Goal: Navigation & Orientation: Find specific page/section

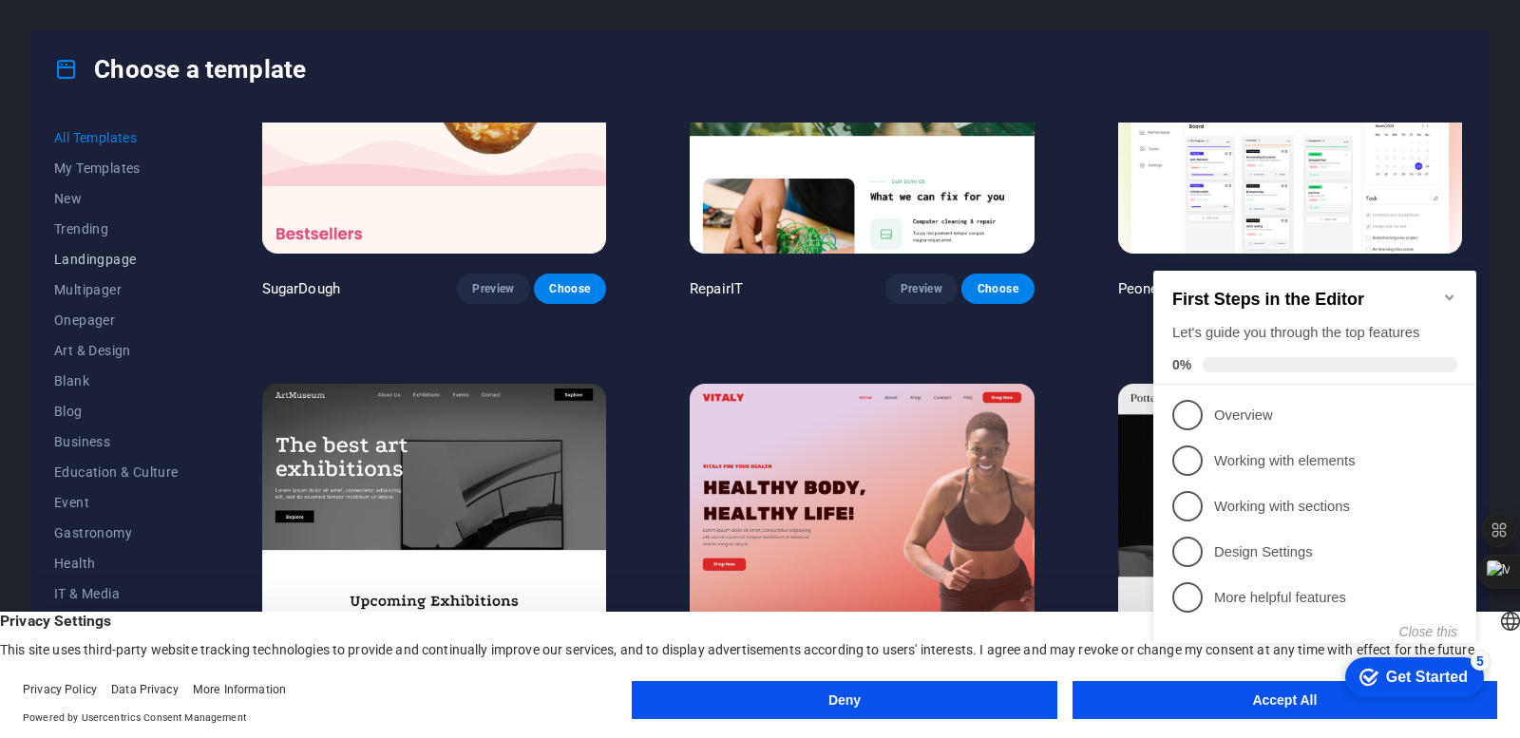
scroll to position [95, 0]
click at [79, 486] on button "IT & Media" at bounding box center [116, 498] width 124 height 30
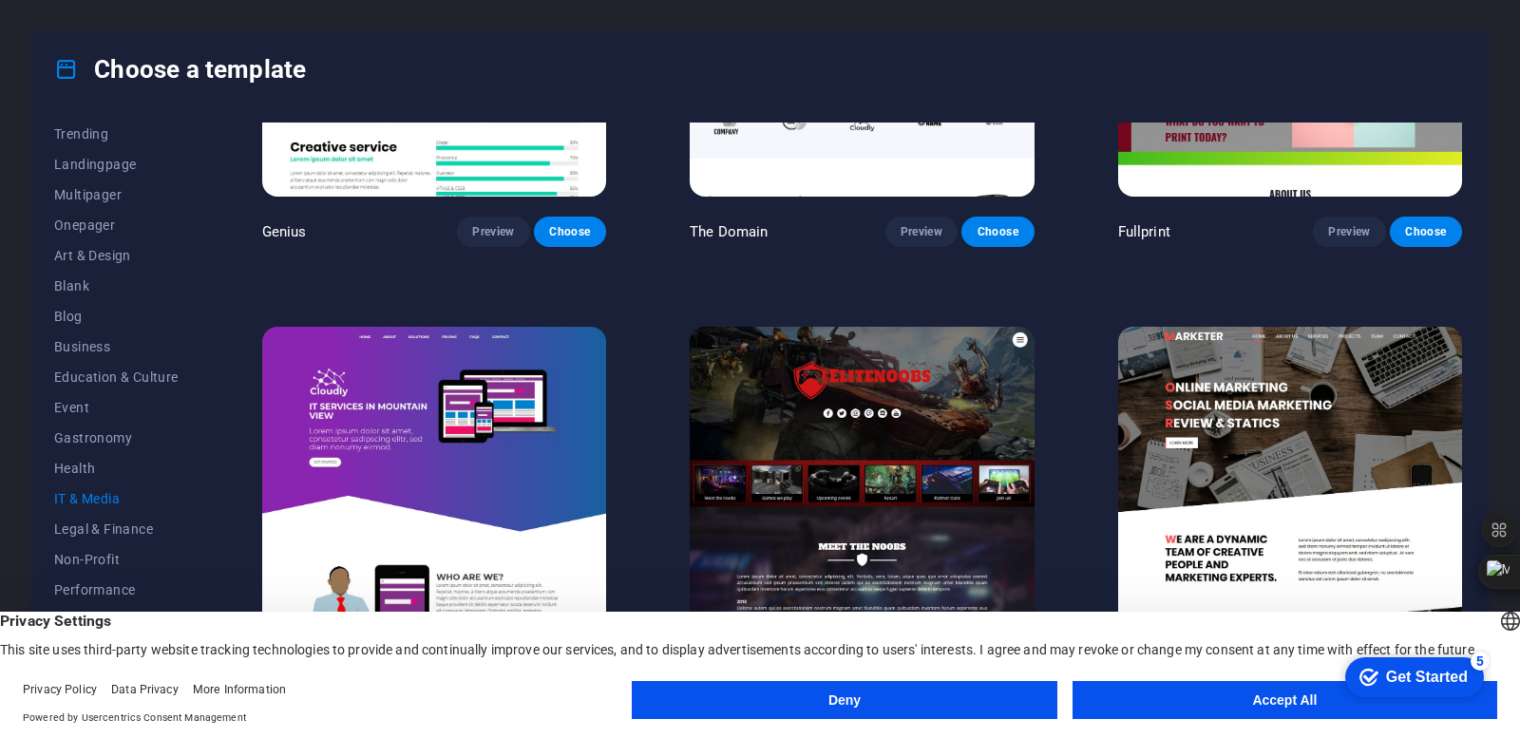
scroll to position [1143, 0]
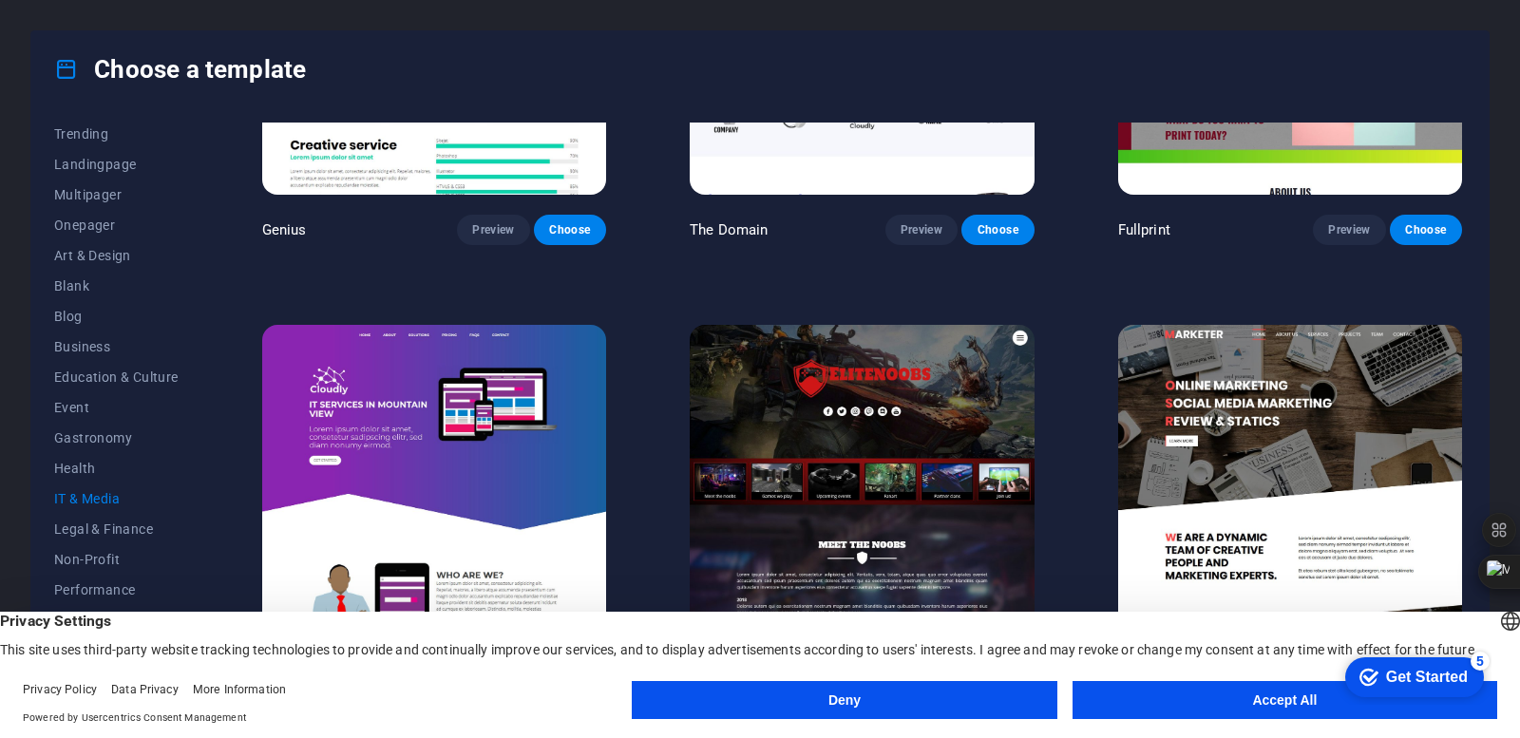
click at [1402, 676] on div "Get Started" at bounding box center [1427, 677] width 82 height 17
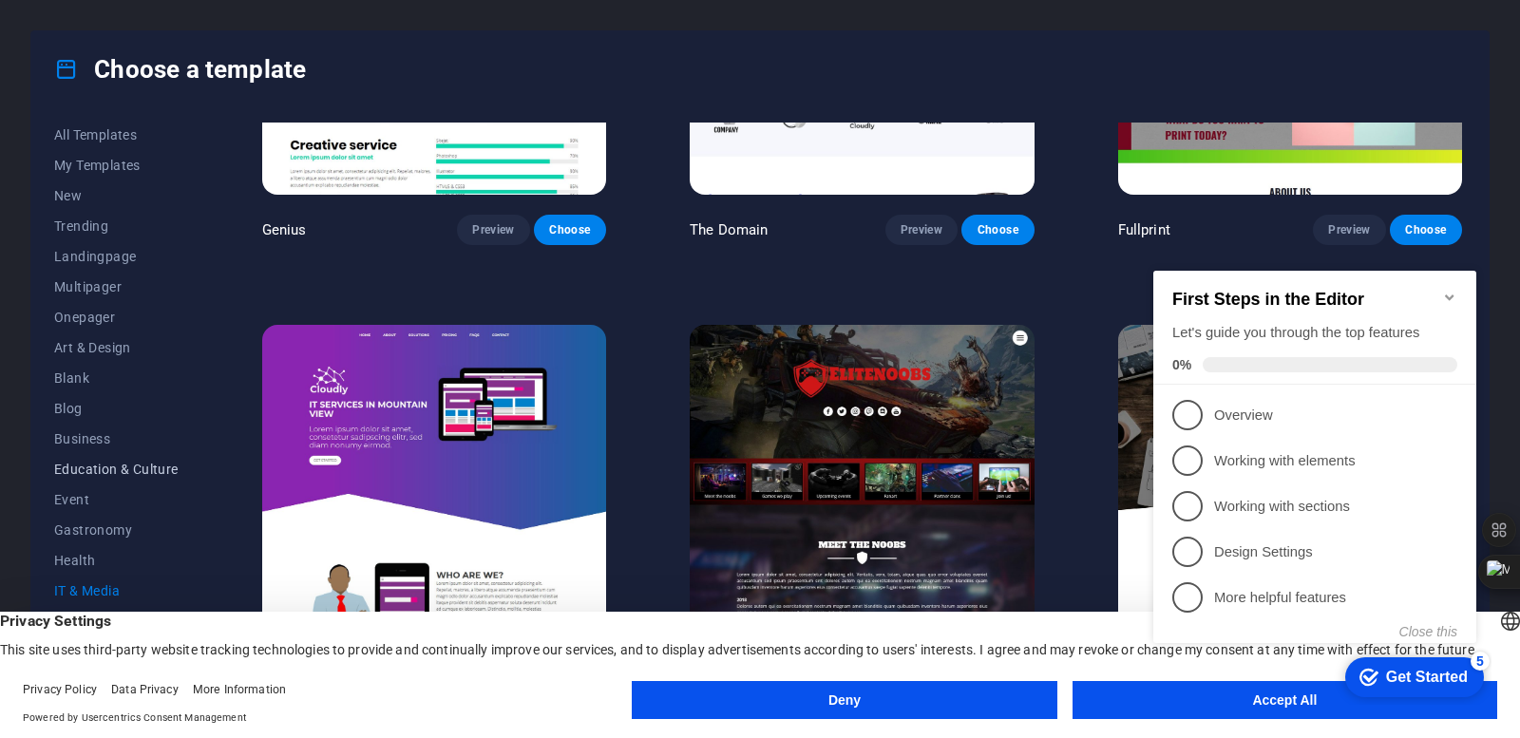
scroll to position [0, 0]
click at [459, 385] on img at bounding box center [434, 483] width 344 height 317
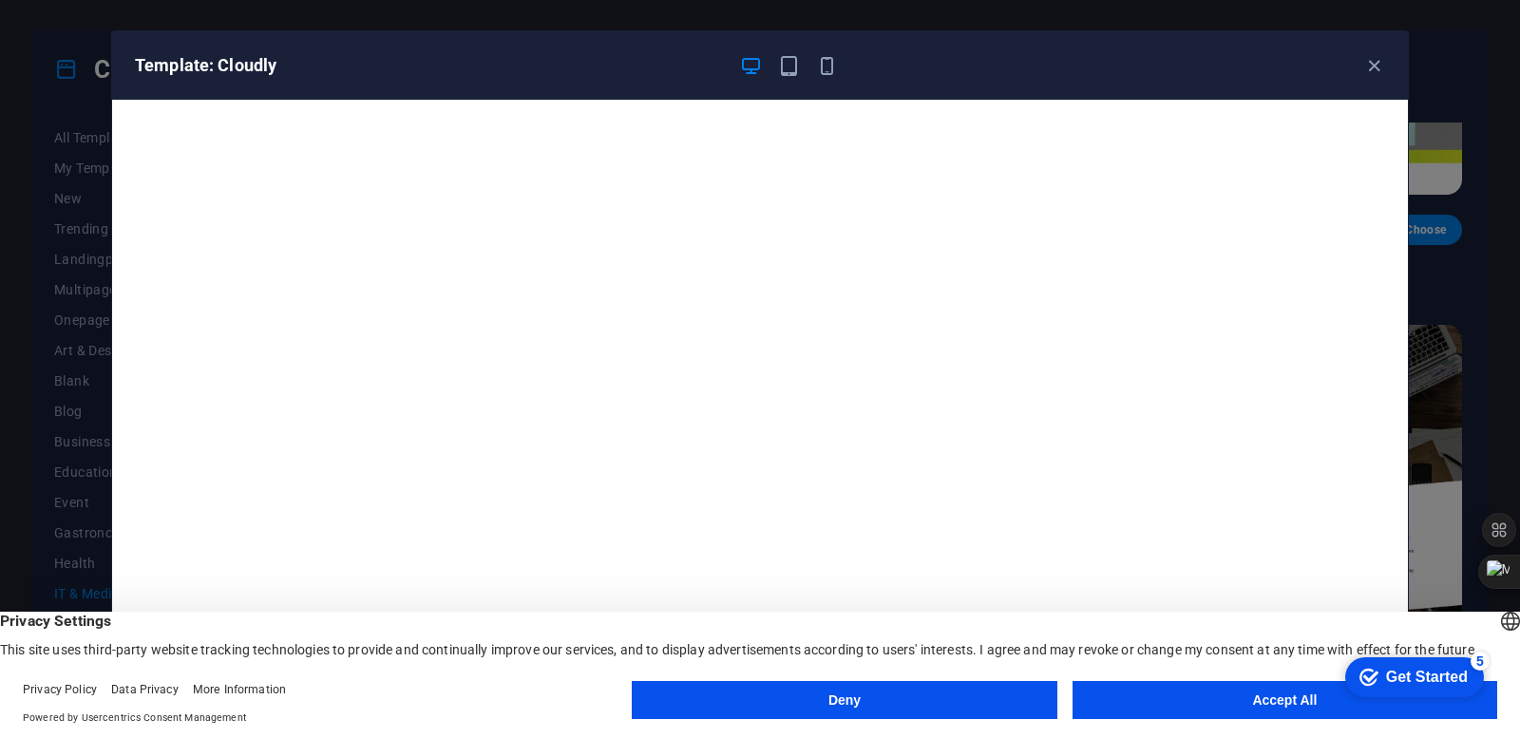
click at [1132, 693] on button "Accept All" at bounding box center [1284, 700] width 425 height 38
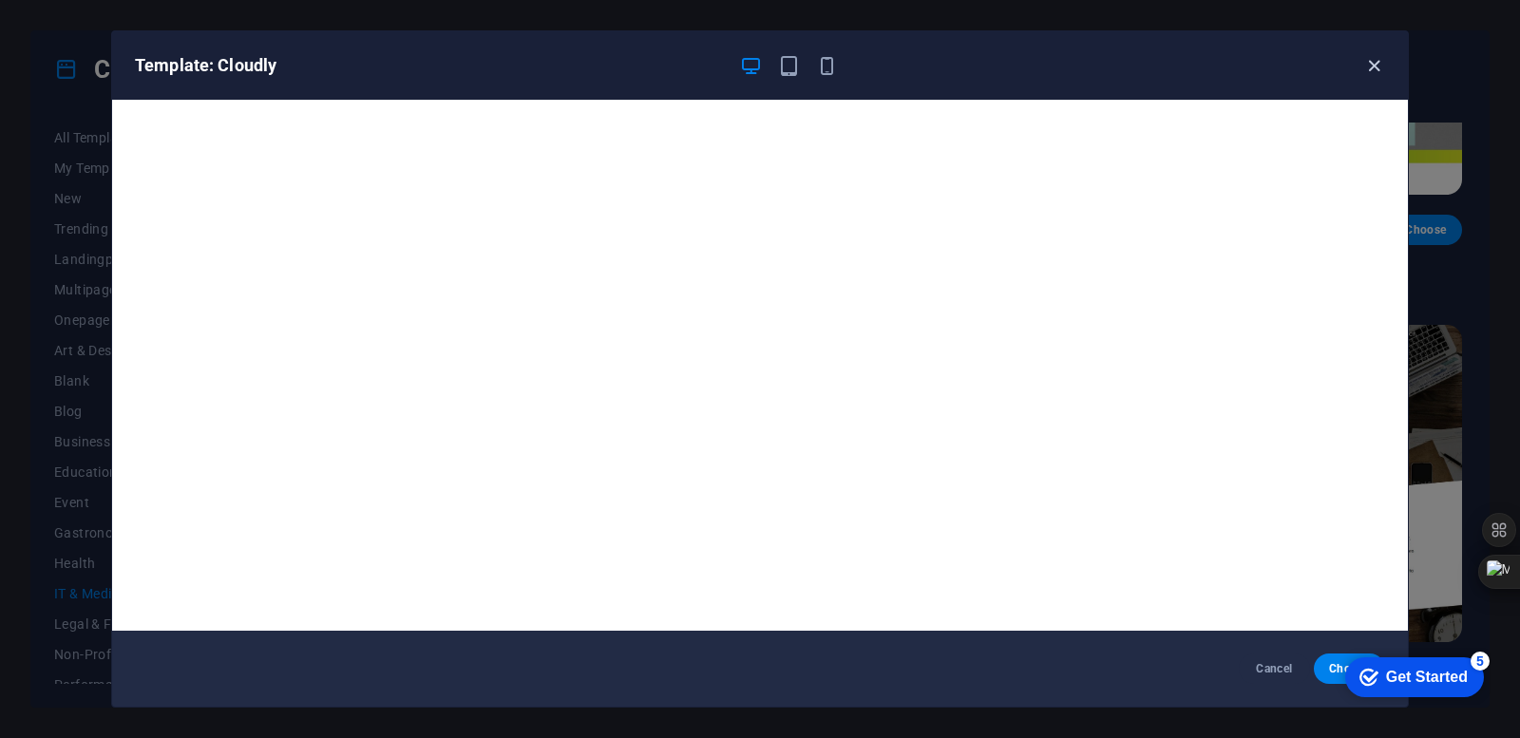
click at [1368, 59] on icon "button" at bounding box center [1374, 66] width 22 height 22
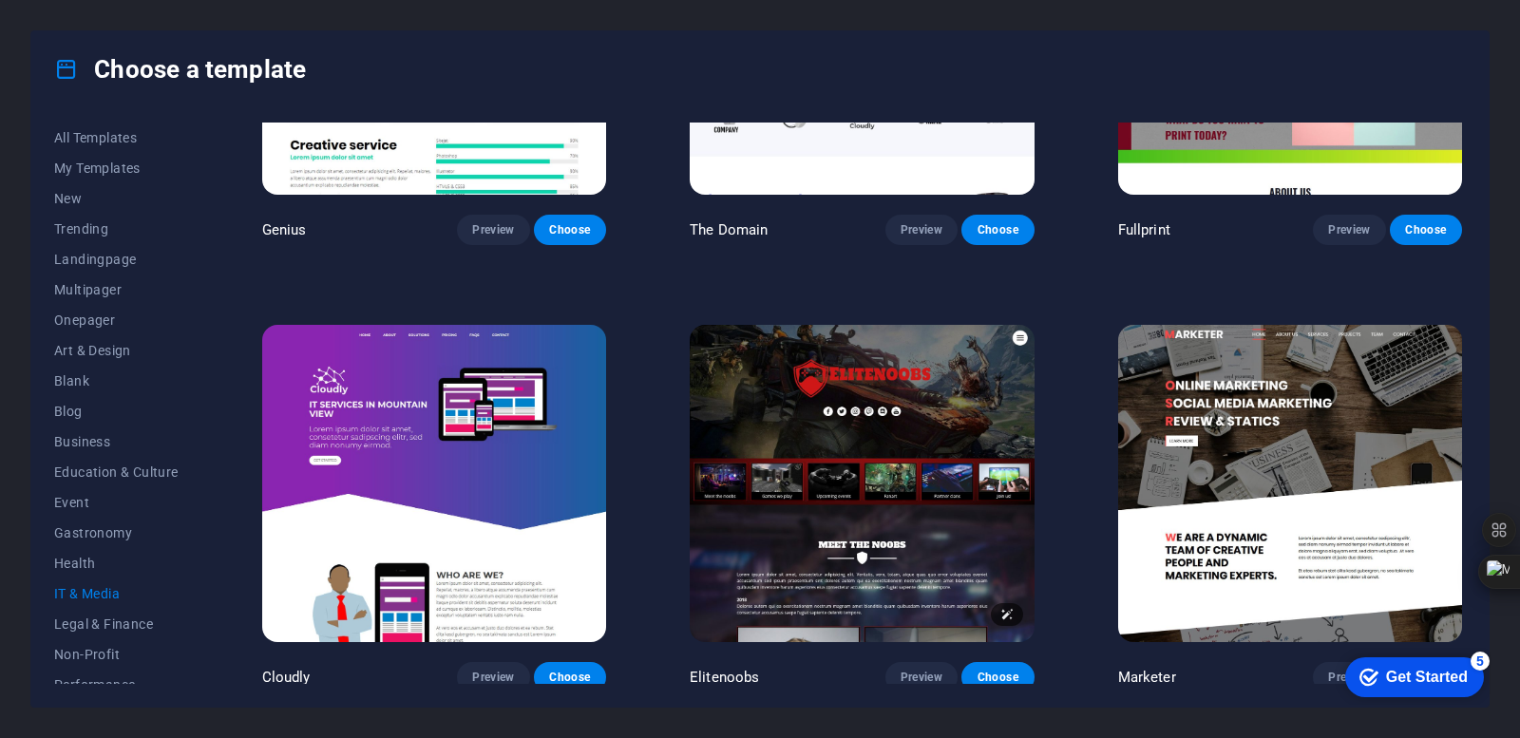
click at [840, 329] on img at bounding box center [861, 483] width 344 height 317
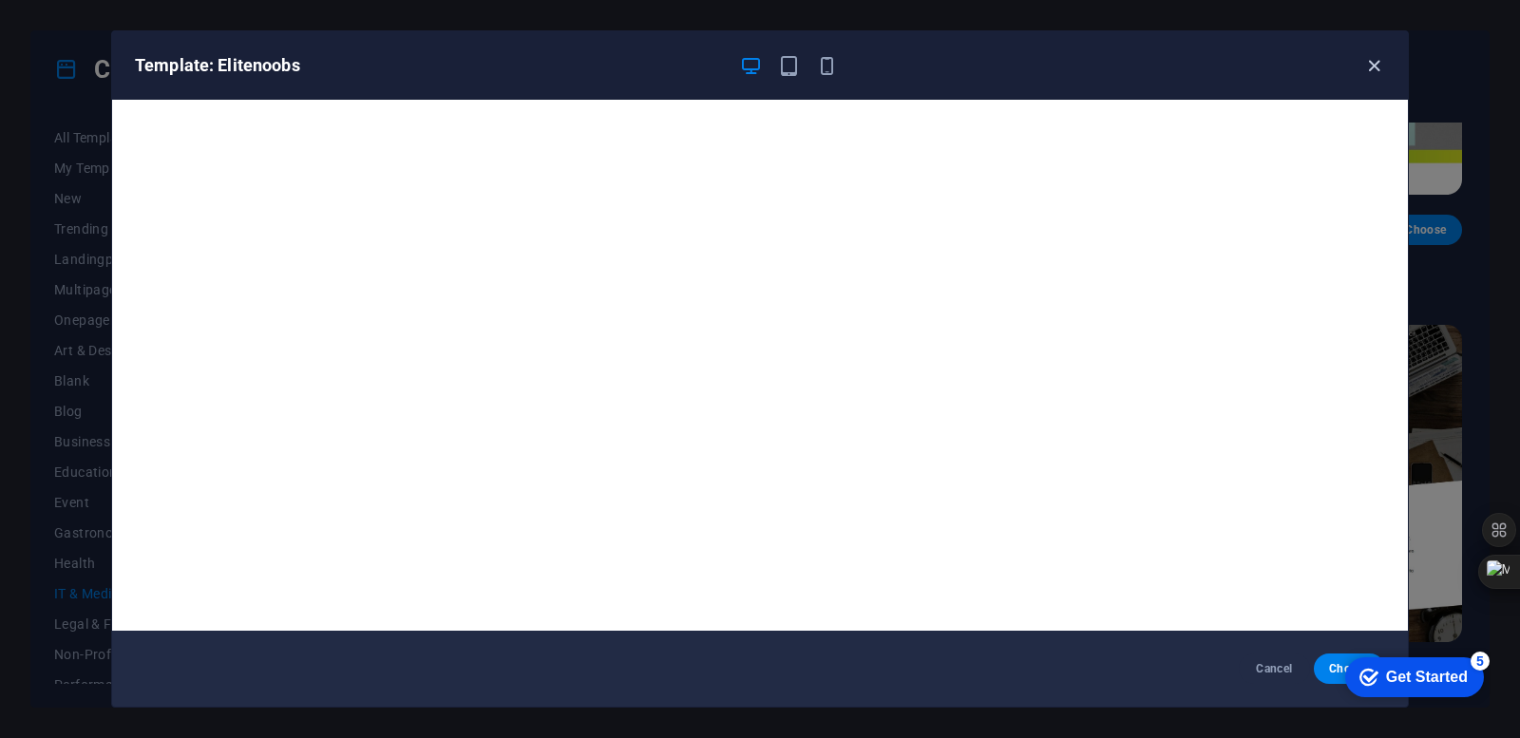
click at [1369, 58] on icon "button" at bounding box center [1374, 66] width 22 height 22
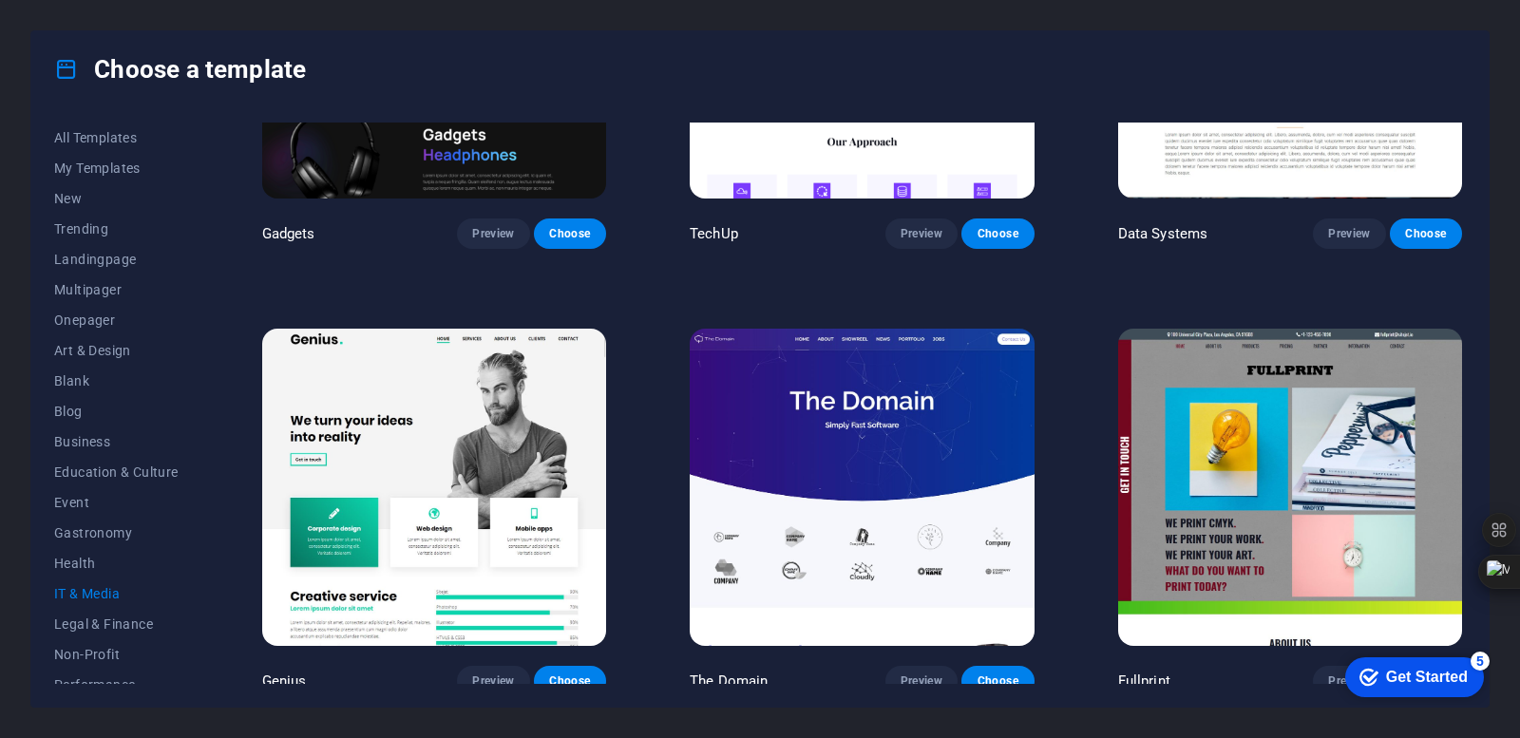
scroll to position [669, 0]
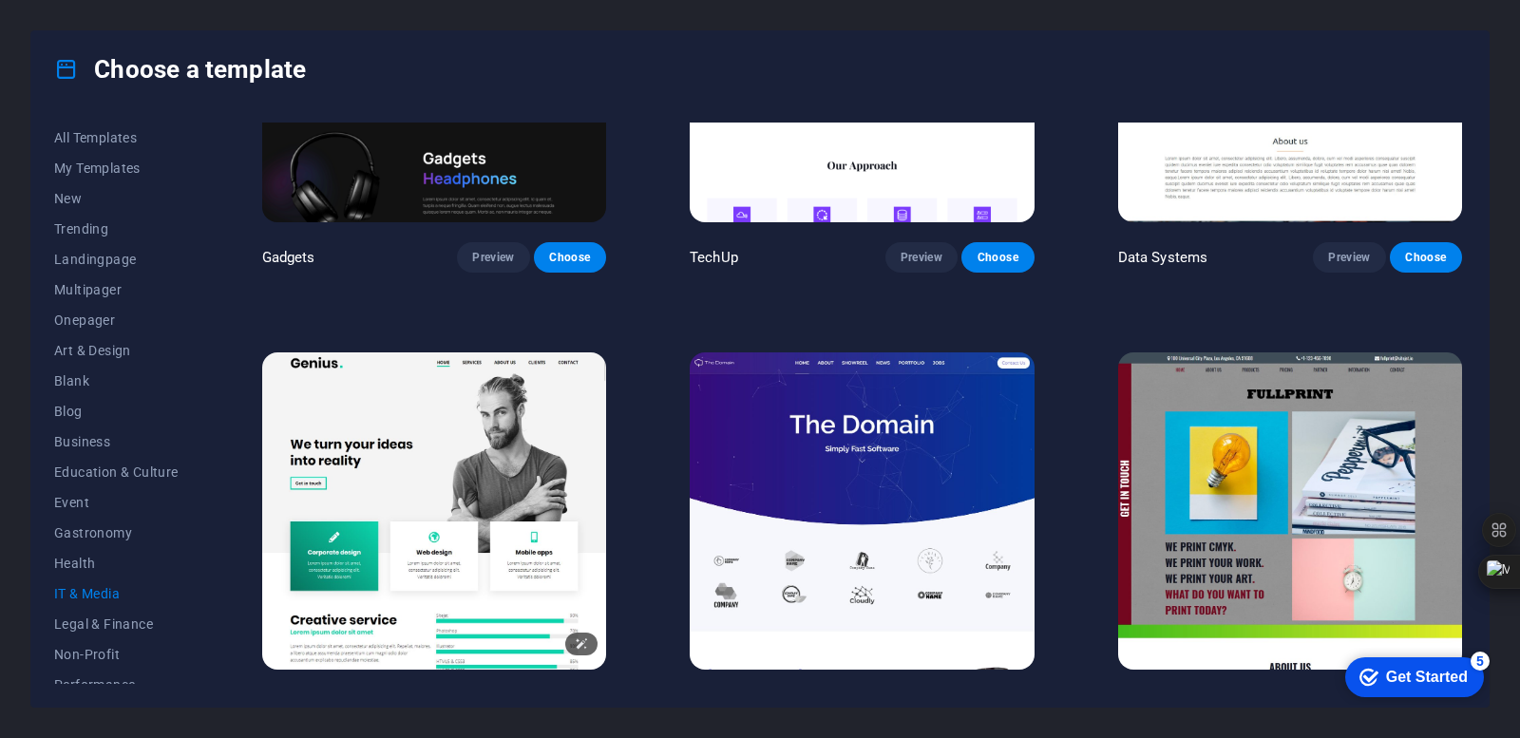
click at [431, 466] on img at bounding box center [434, 510] width 344 height 317
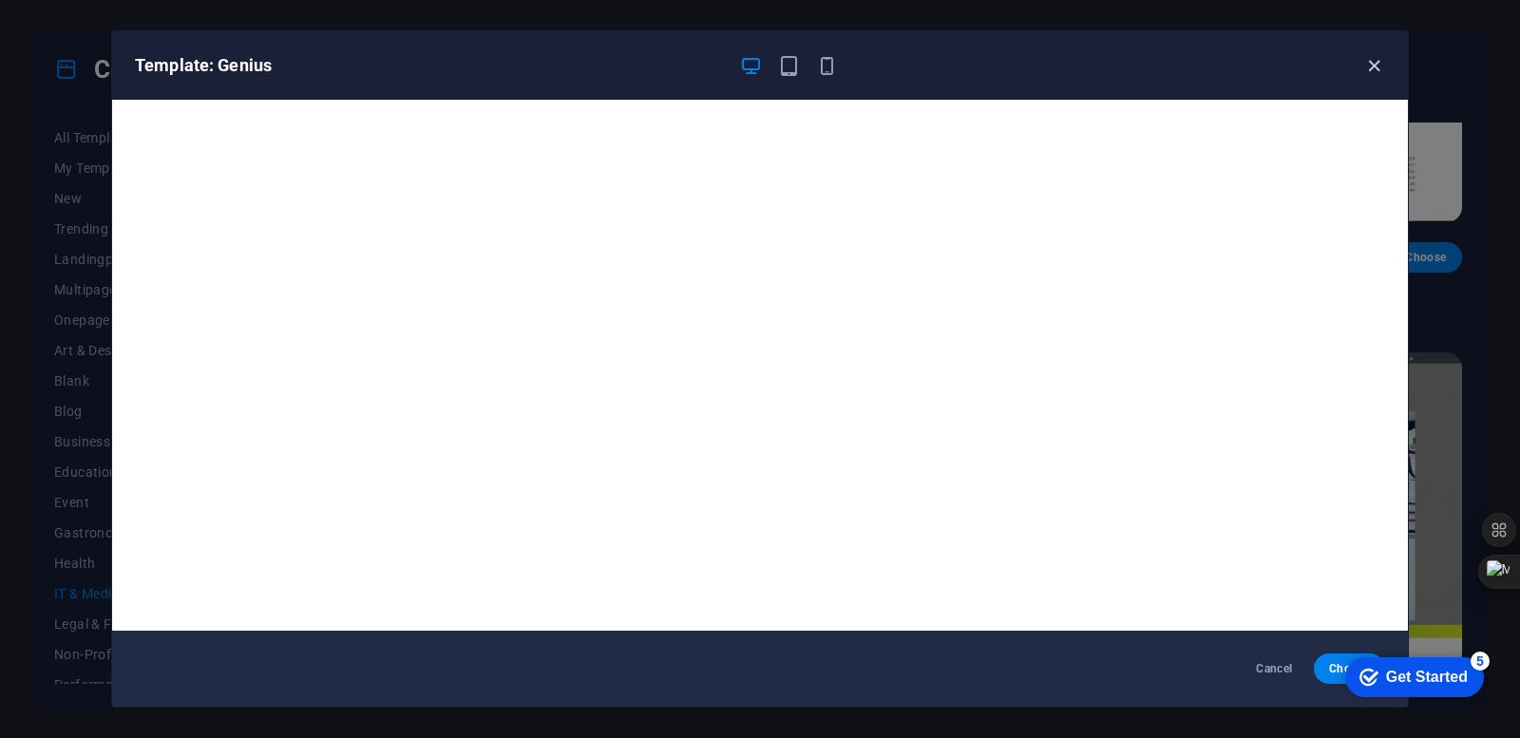
click at [1373, 67] on icon "button" at bounding box center [1374, 66] width 22 height 22
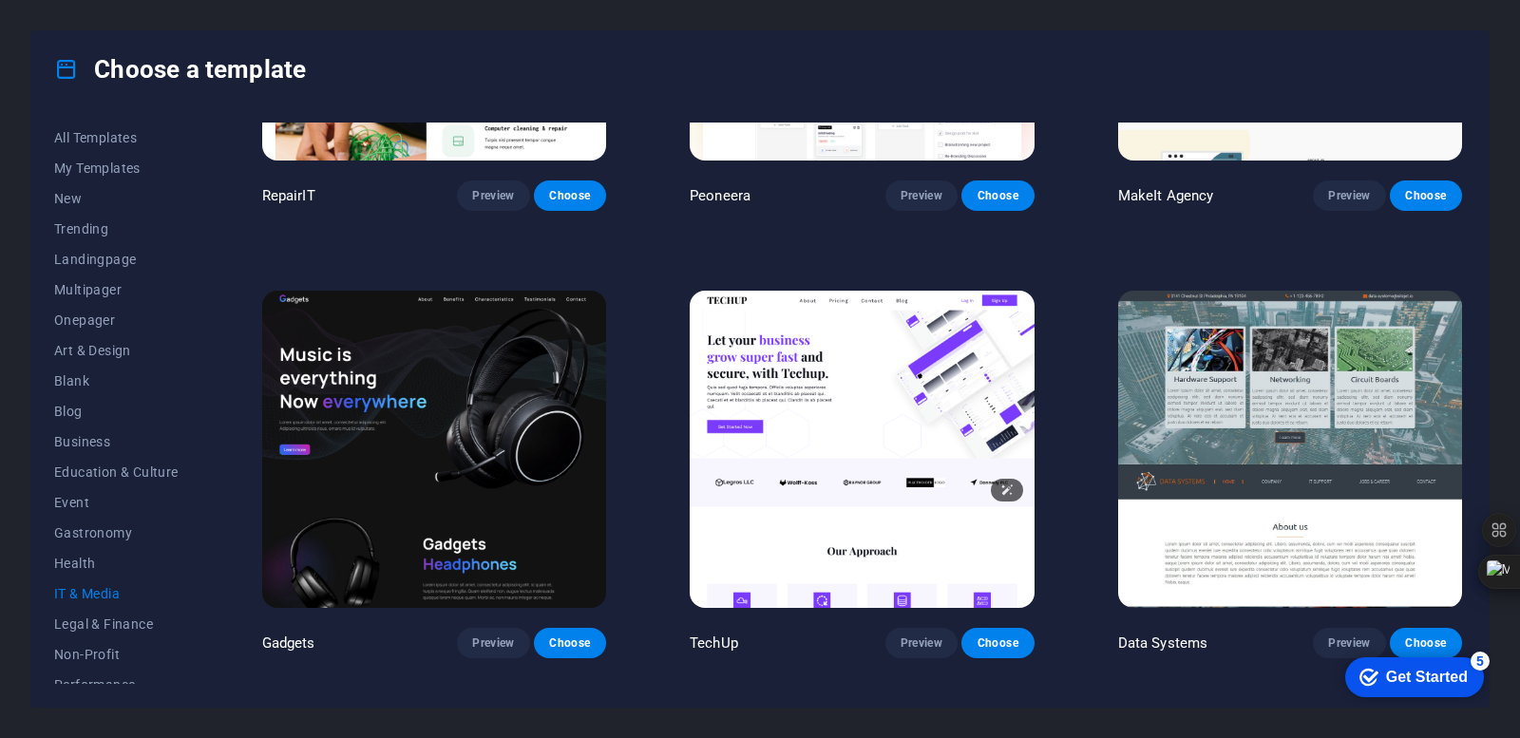
scroll to position [194, 0]
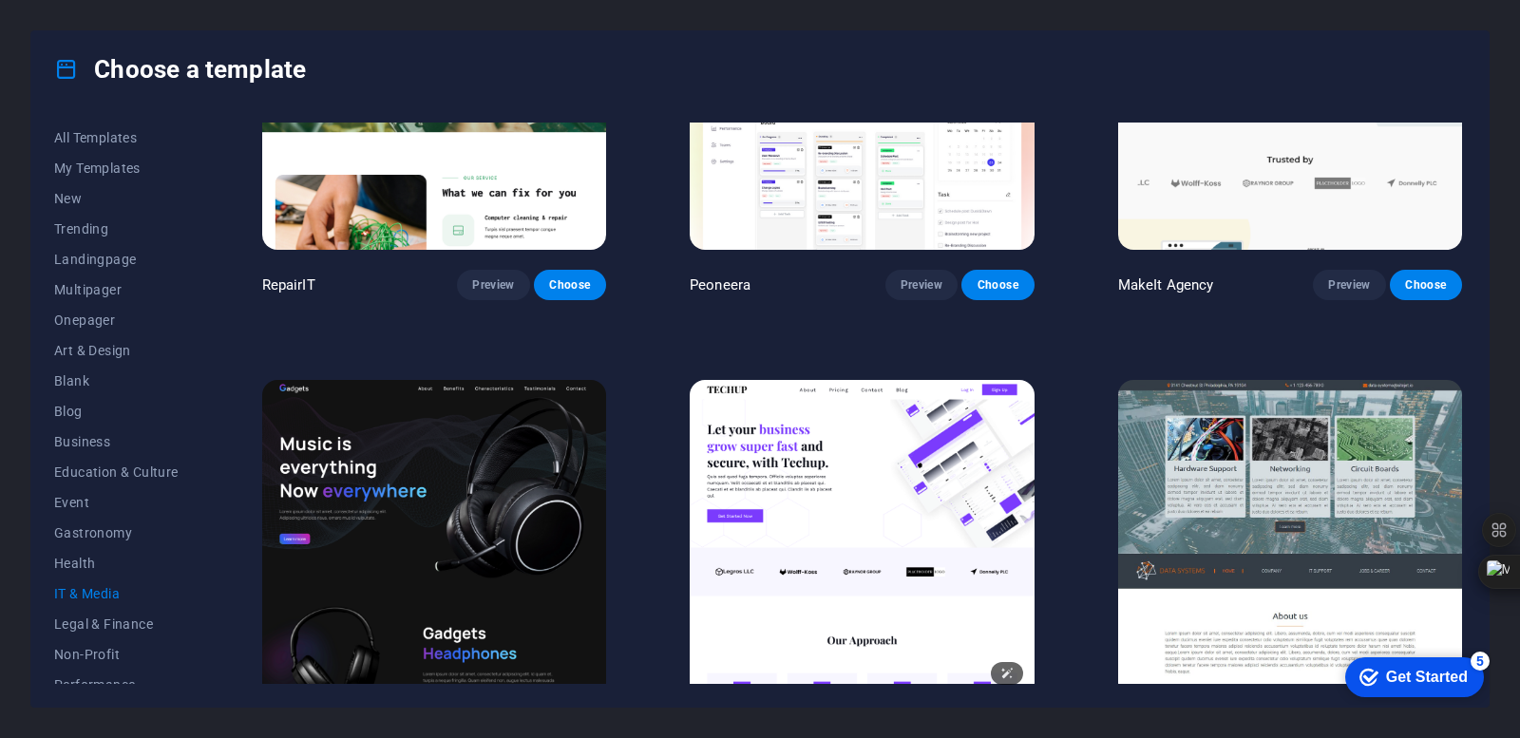
click at [858, 406] on img at bounding box center [861, 538] width 344 height 317
